Goal: Information Seeking & Learning: Find specific fact

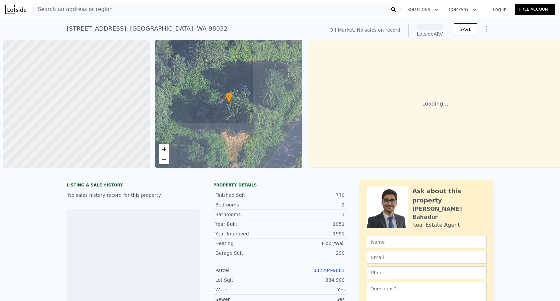
scroll to position [0, 3]
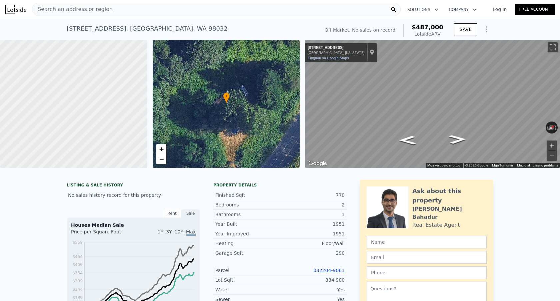
drag, startPoint x: 432, startPoint y: 27, endPoint x: 440, endPoint y: 29, distance: 7.8
click at [432, 27] on span "$487,000" at bounding box center [428, 27] width 32 height 7
drag, startPoint x: 441, startPoint y: 28, endPoint x: 407, endPoint y: 28, distance: 33.7
click at [407, 28] on div "Off Market. No sales on record $487,000 Lotside ARV SAVE" at bounding box center [407, 30] width 171 height 19
copy span "$487,000"
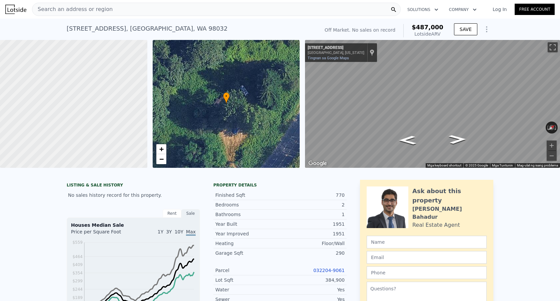
click at [222, 19] on div "[STREET_ADDRESS] No sales on record (~ARV $487k ) Off Market. No sales on recor…" at bounding box center [280, 29] width 427 height 21
click at [160, 26] on div "[STREET_ADDRESS]" at bounding box center [147, 28] width 161 height 9
click at [325, 60] on div "[STREET_ADDRESS][US_STATE] S Tingnan sa Google Maps Custom Imagery" at bounding box center [341, 52] width 72 height 19
click at [326, 58] on link "Tingnan sa Google Maps" at bounding box center [328, 58] width 41 height 4
click at [160, 31] on div "[STREET_ADDRESS]" at bounding box center [147, 28] width 161 height 9
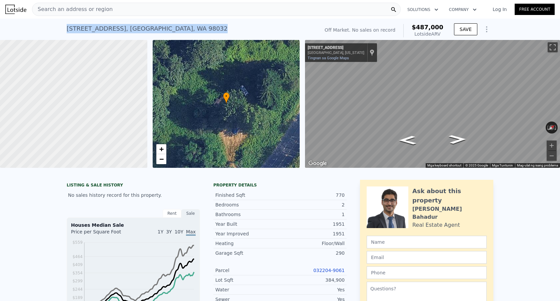
drag, startPoint x: 164, startPoint y: 30, endPoint x: 64, endPoint y: 28, distance: 100.4
click at [64, 28] on div "[STREET_ADDRESS] No sales on record (~ARV $487k ) Off Market. No sales on recor…" at bounding box center [280, 29] width 560 height 21
copy div "[STREET_ADDRESS]"
